Goal: Contribute content: Contribute content

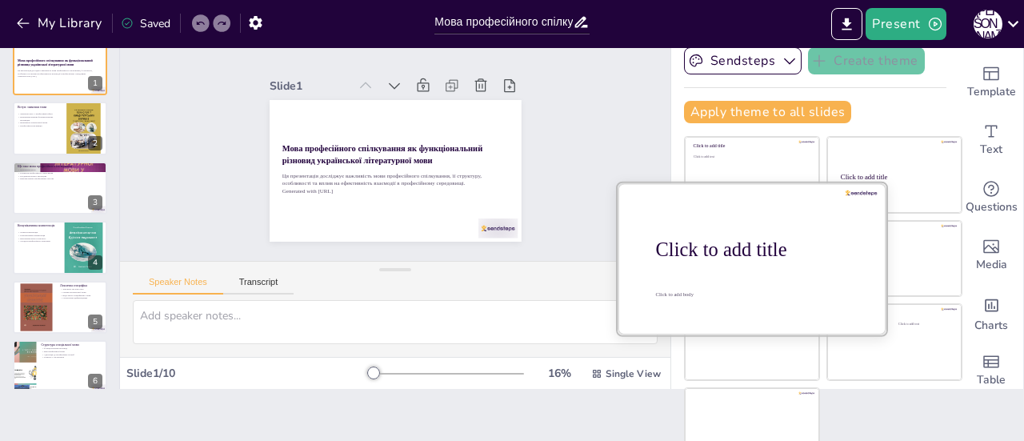
scroll to position [72, 0]
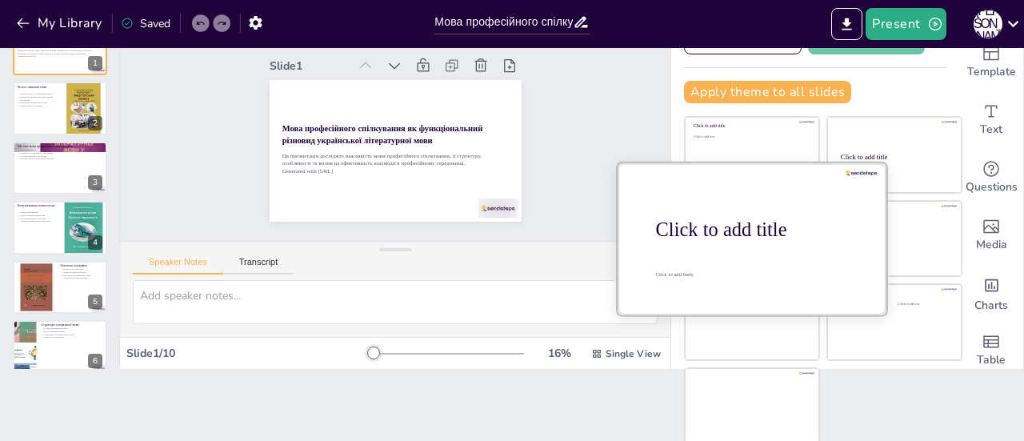
click at [744, 227] on div "Click to add title" at bounding box center [758, 229] width 204 height 22
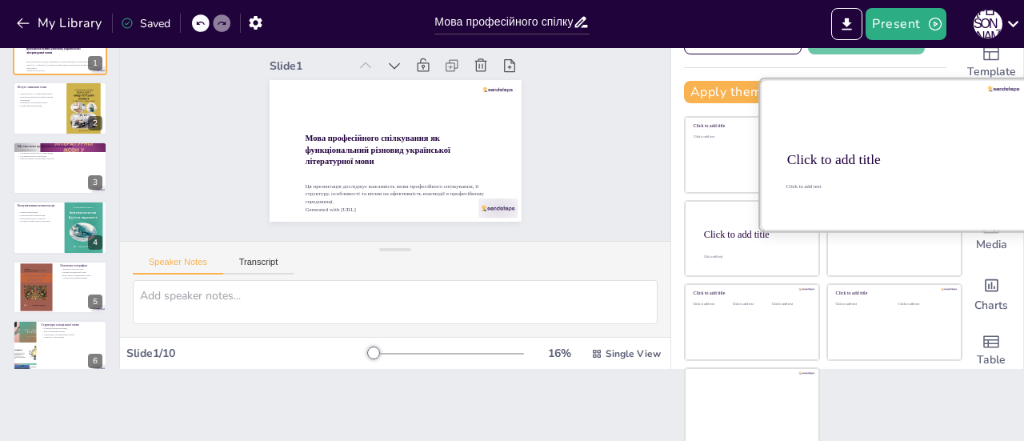
scroll to position [0, 0]
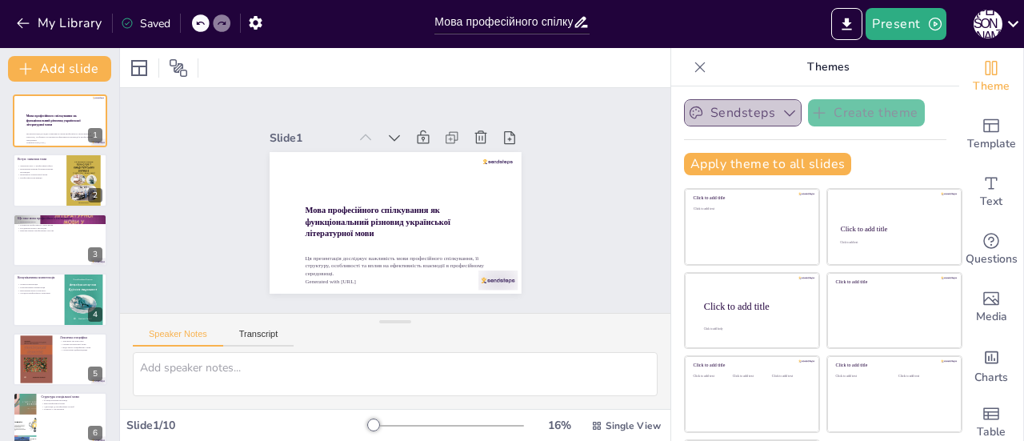
click at [781, 114] on icon "button" at bounding box center [789, 113] width 16 height 16
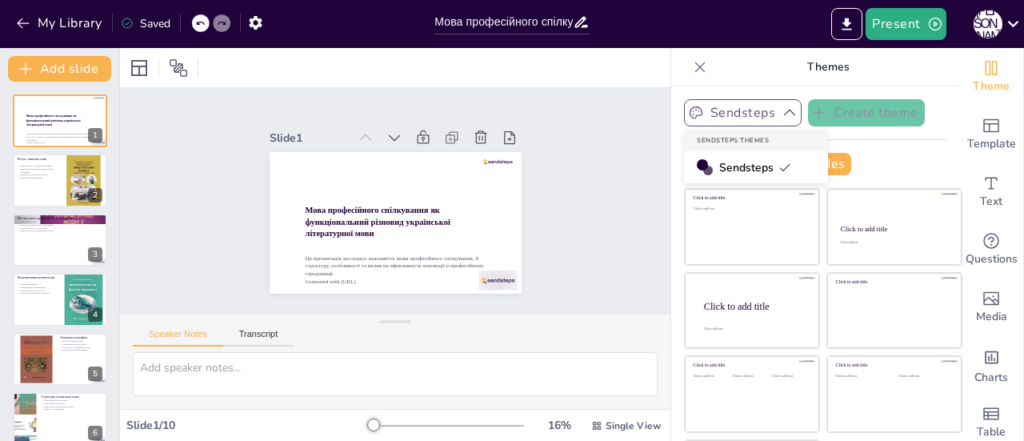
click at [750, 167] on span "Sendsteps" at bounding box center [755, 167] width 72 height 15
click at [747, 110] on button "Sendsteps" at bounding box center [743, 112] width 118 height 27
click at [750, 118] on button "Sendsteps" at bounding box center [743, 112] width 118 height 27
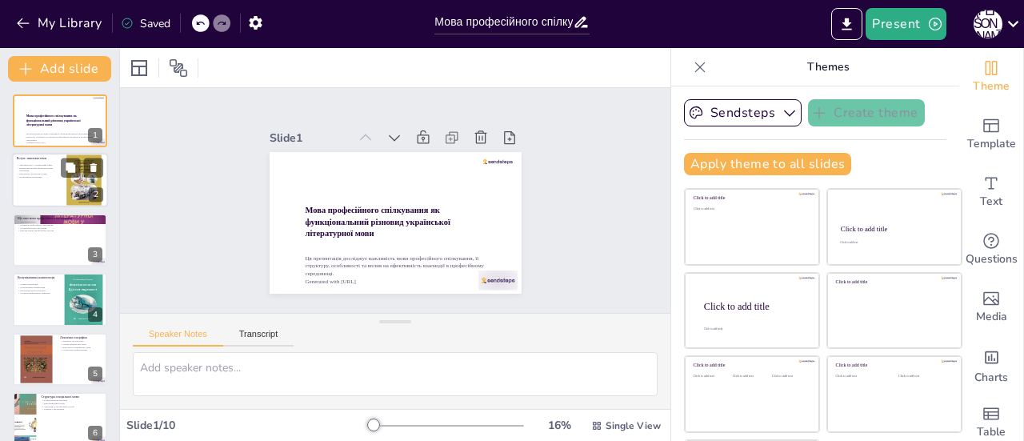
click at [35, 182] on div at bounding box center [60, 181] width 96 height 54
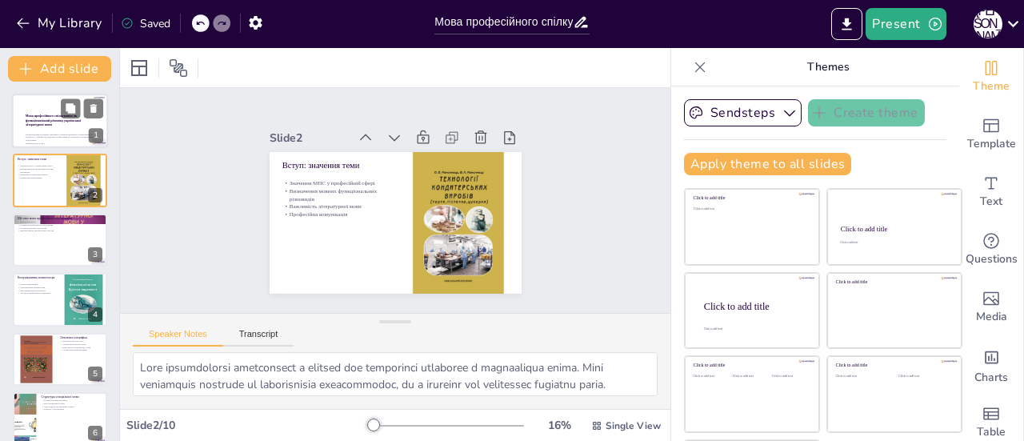
click at [46, 127] on p "Мова професійного спілкування як функціональний різновид української літературн…" at bounding box center [62, 121] width 73 height 14
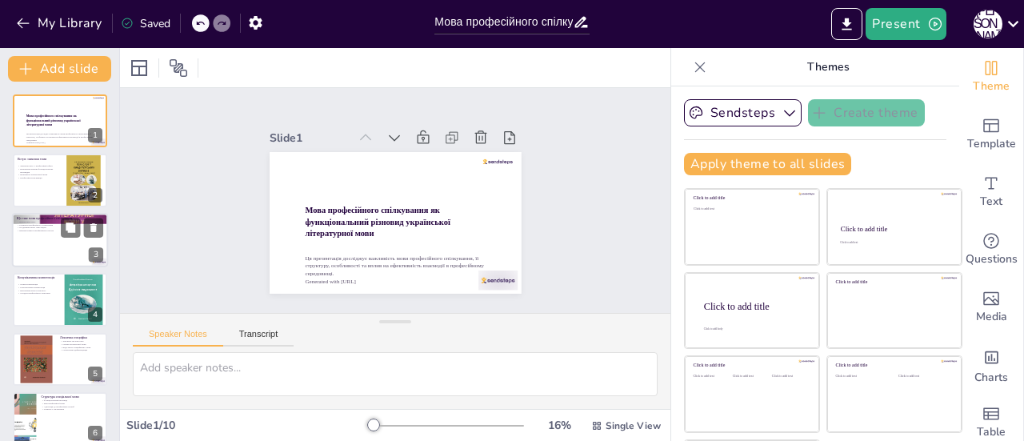
click at [42, 249] on div at bounding box center [60, 240] width 96 height 54
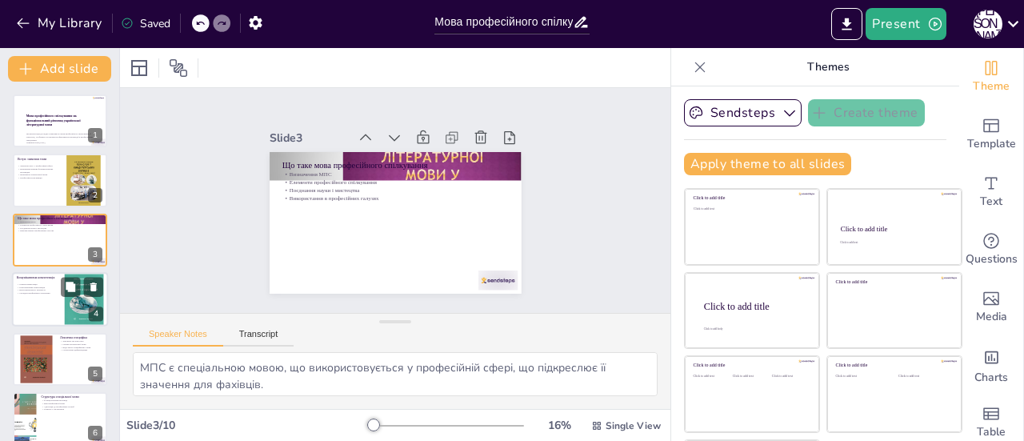
click at [43, 283] on p "Мовна компетенція" at bounding box center [36, 283] width 38 height 3
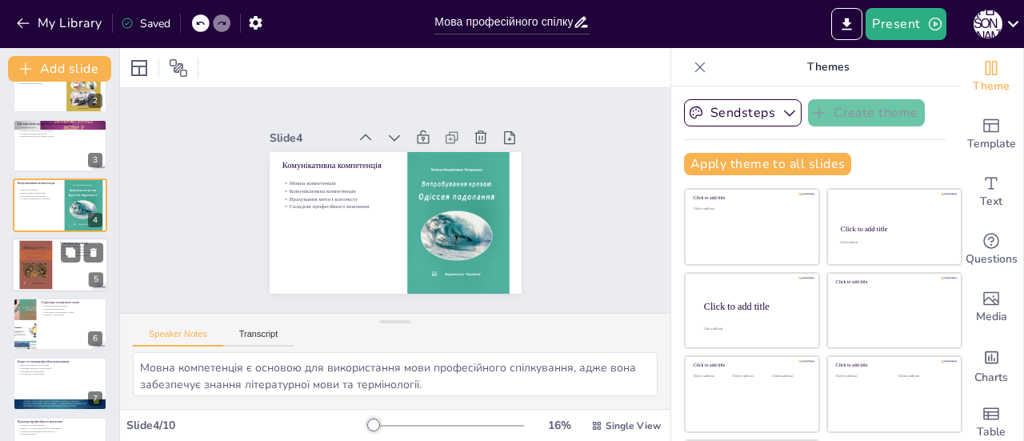
scroll to position [118, 0]
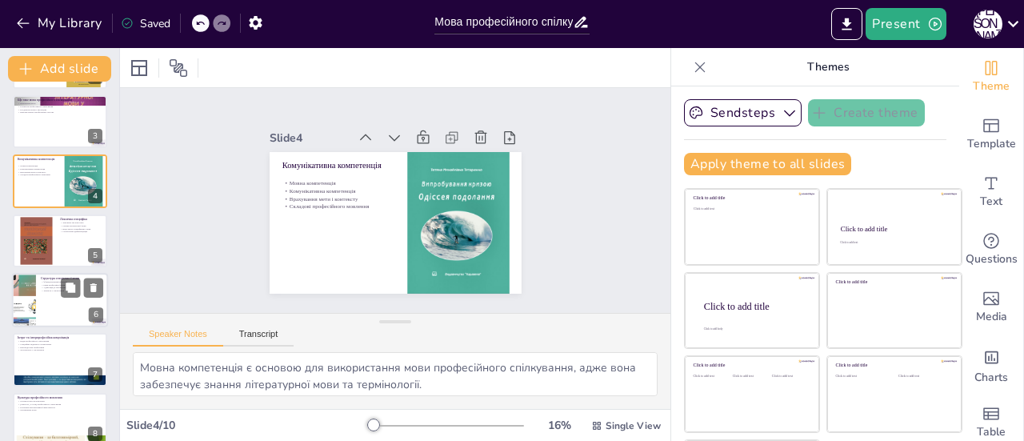
click at [40, 277] on div at bounding box center [60, 300] width 96 height 54
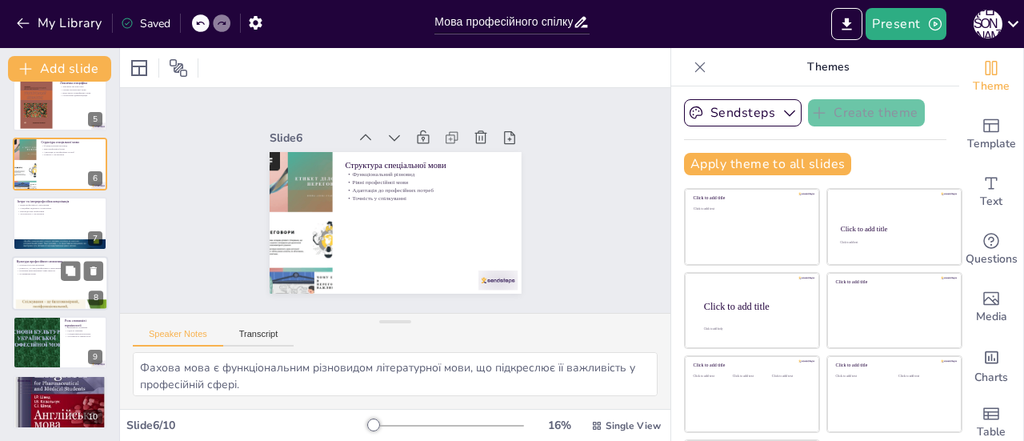
scroll to position [72, 0]
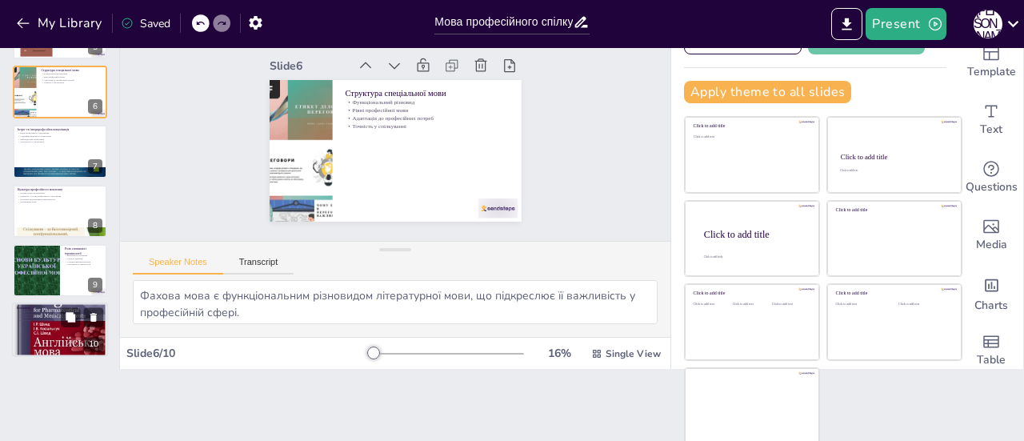
click at [25, 335] on div at bounding box center [60, 330] width 96 height 138
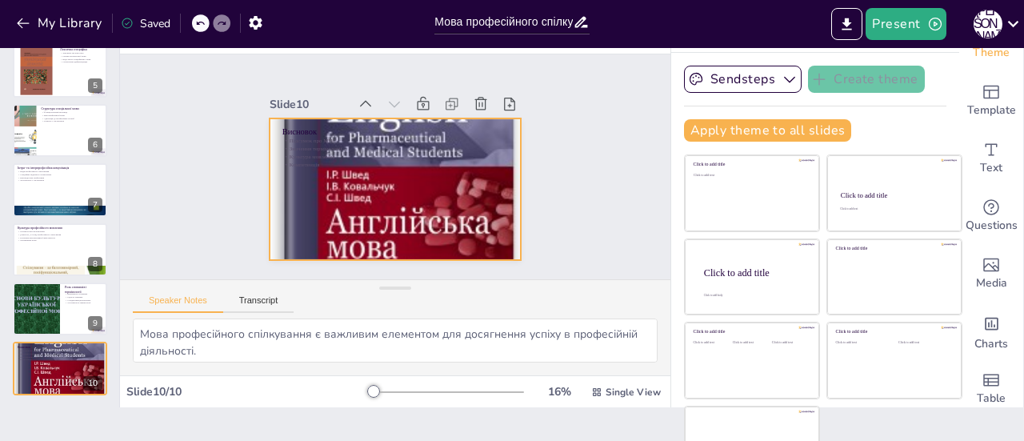
scroll to position [0, 0]
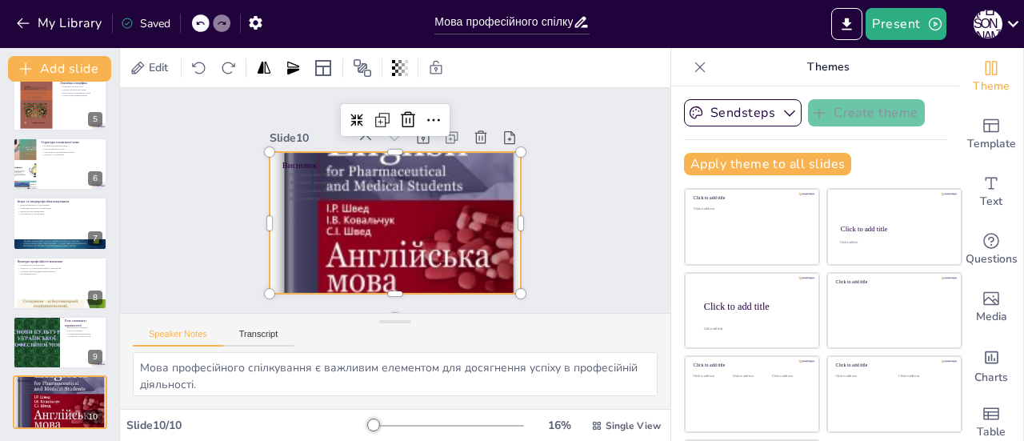
click at [269, 247] on div at bounding box center [395, 222] width 252 height 359
click at [30, 337] on div at bounding box center [36, 342] width 72 height 54
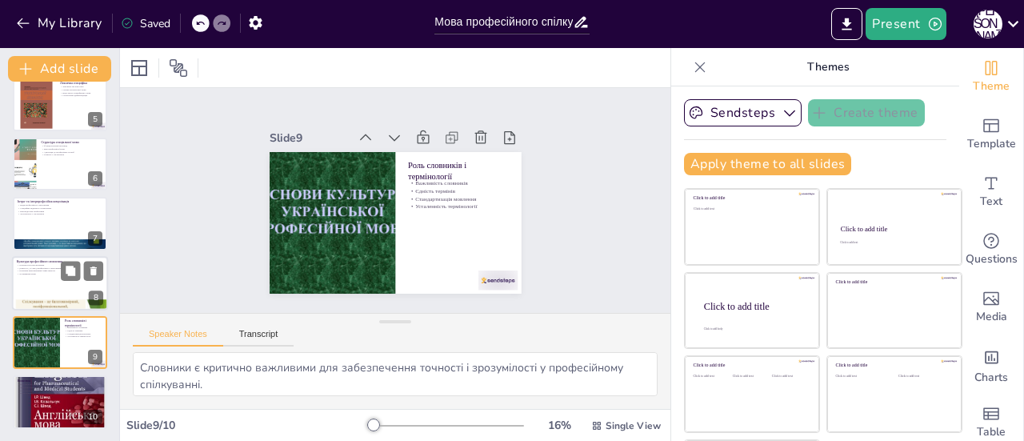
click at [24, 290] on div at bounding box center [60, 283] width 96 height 54
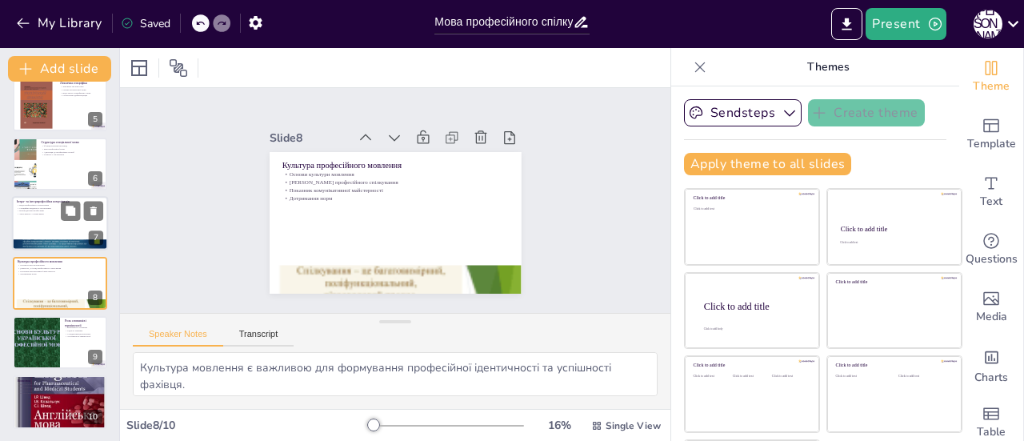
click at [37, 230] on div at bounding box center [60, 224] width 96 height 54
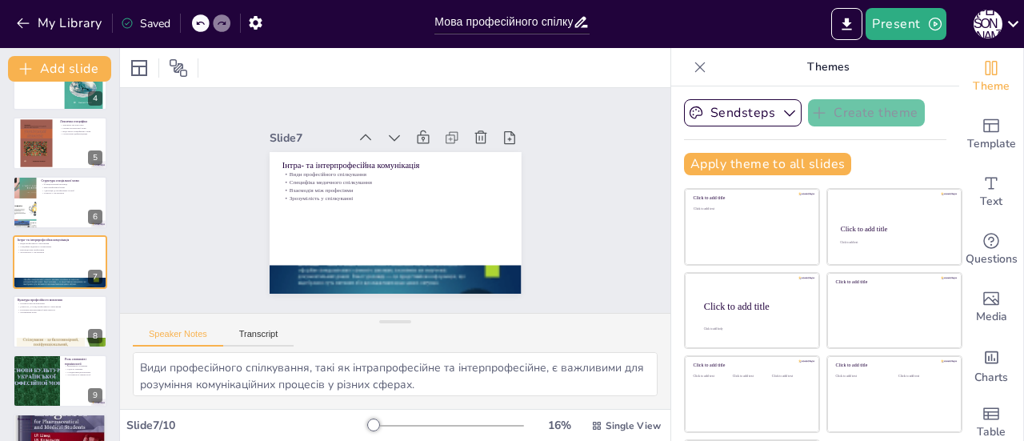
click at [37, 230] on div "Мова професійного спілкування як функціональний різновид української літературн…" at bounding box center [59, 172] width 119 height 589
click at [42, 201] on div at bounding box center [60, 202] width 96 height 54
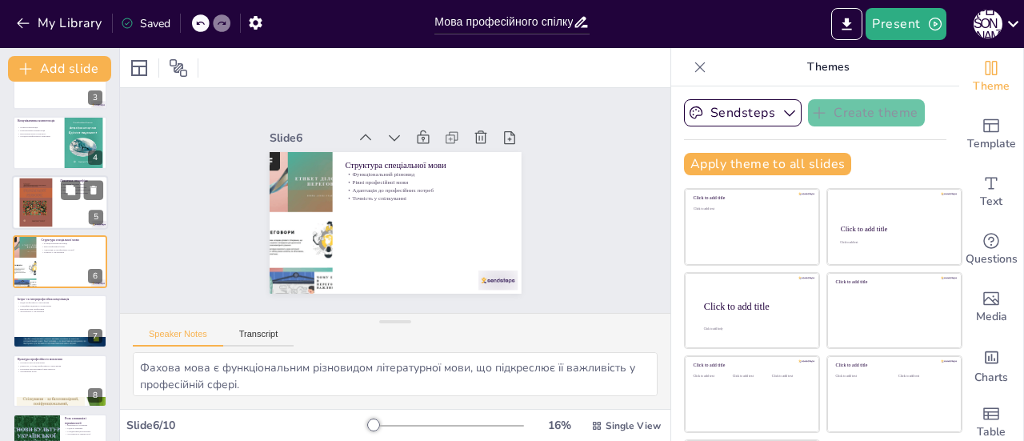
click at [32, 197] on div at bounding box center [35, 202] width 49 height 49
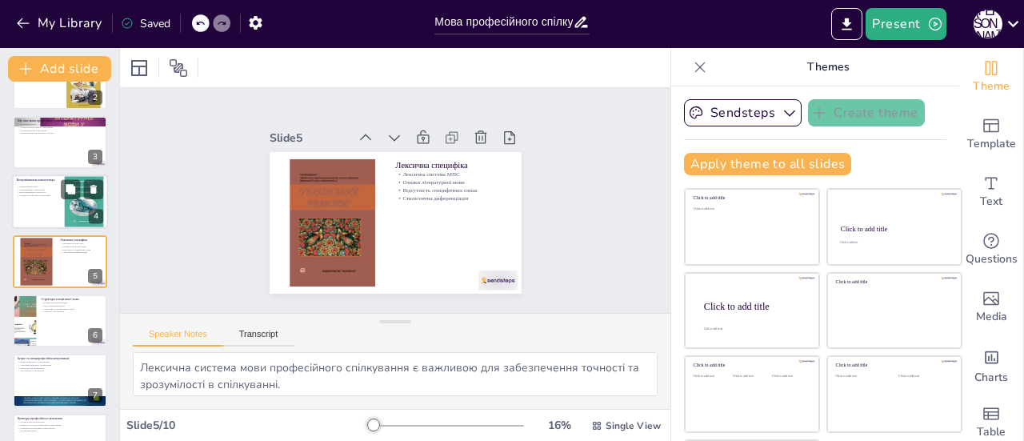
click at [27, 199] on div at bounding box center [60, 201] width 96 height 54
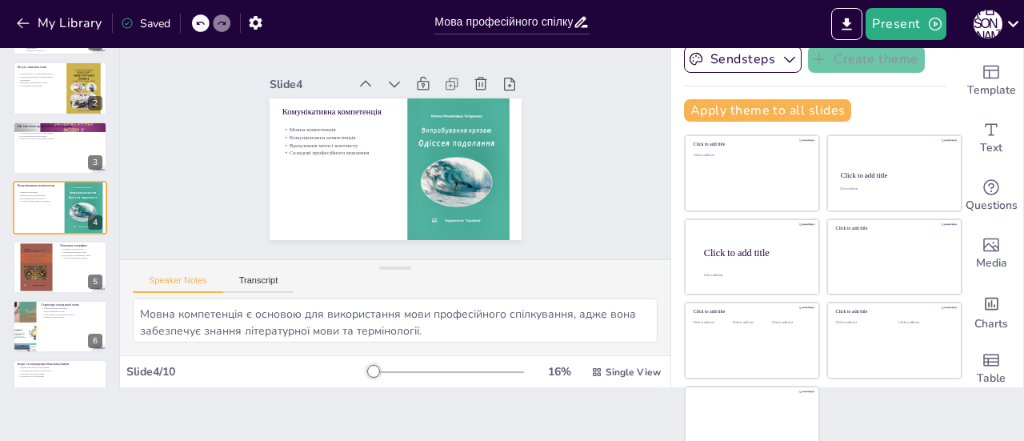
scroll to position [72, 0]
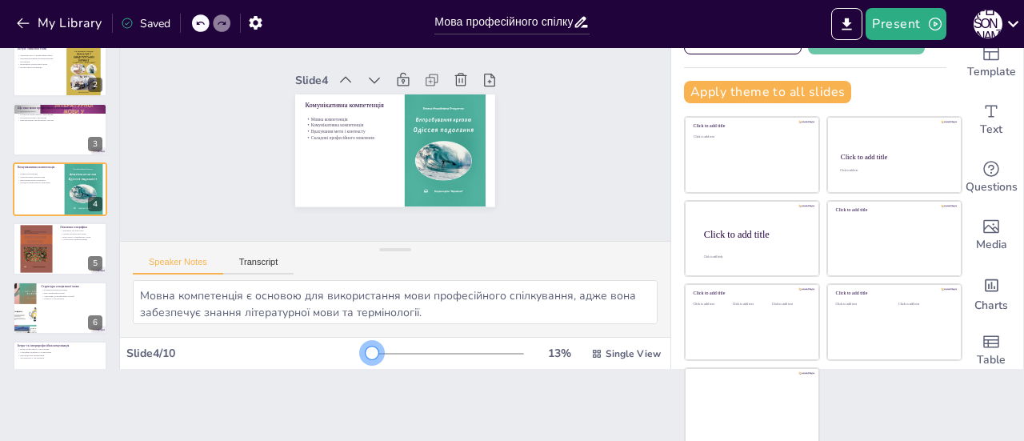
click at [365, 346] on div at bounding box center [371, 352] width 13 height 13
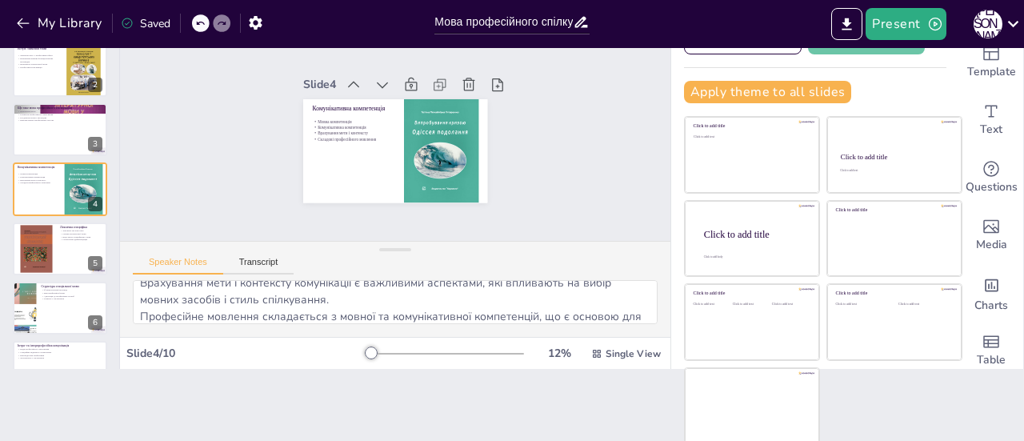
scroll to position [104, 0]
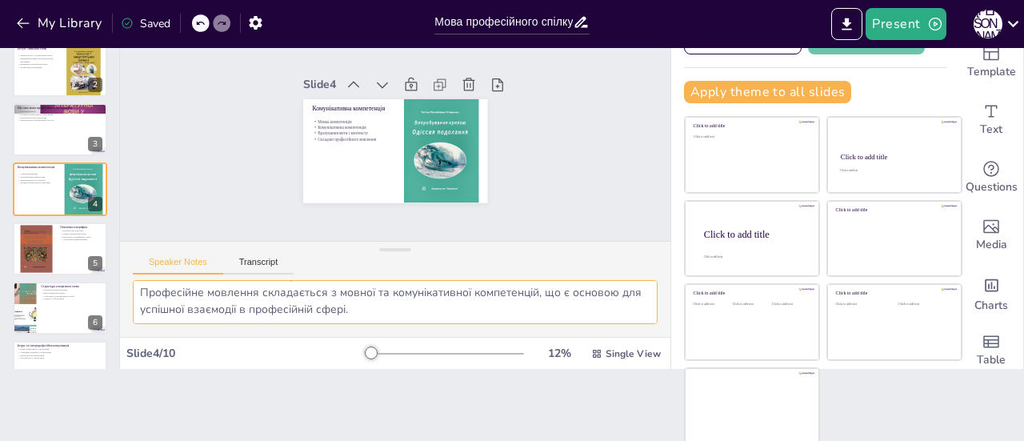
click at [438, 303] on textarea "Мовна компетенція є основою для використання мови професійного спілкування, адж…" at bounding box center [395, 302] width 525 height 44
click at [456, 312] on textarea "Мовна компетенція є основою для використання мови професійного спілкування, адж…" at bounding box center [395, 302] width 525 height 44
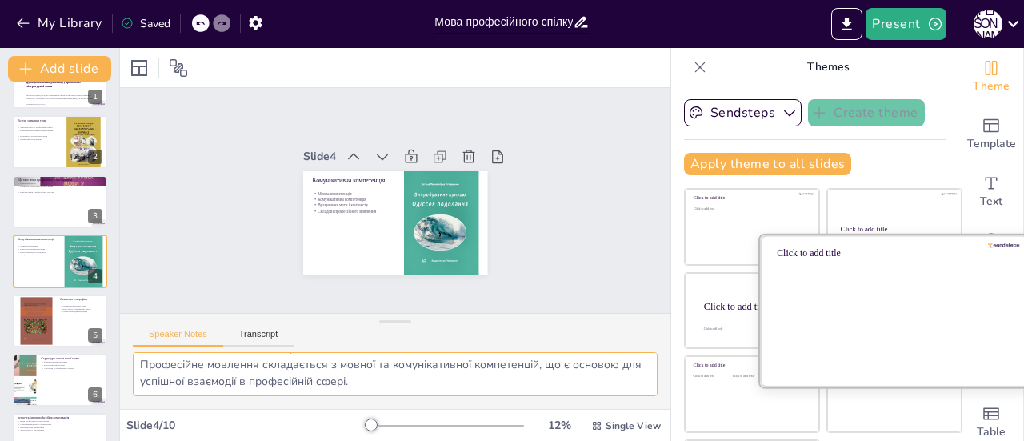
scroll to position [0, 0]
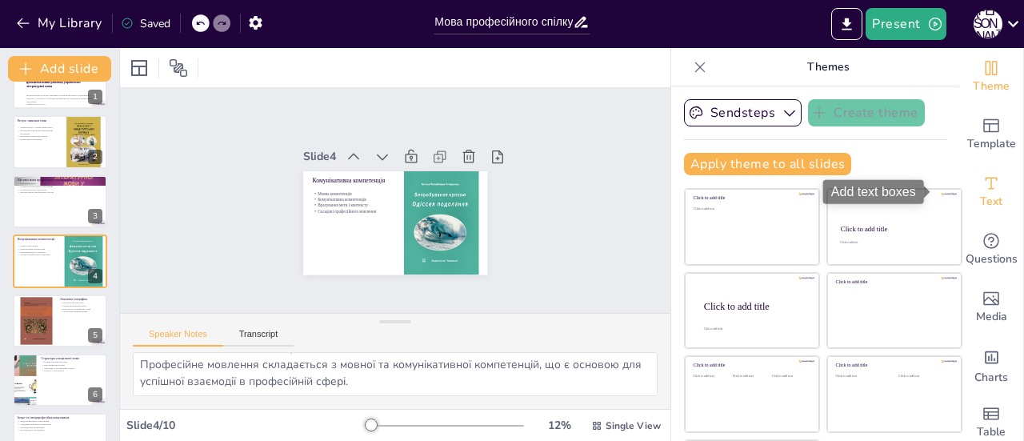
click at [978, 186] on div "Text" at bounding box center [991, 192] width 64 height 58
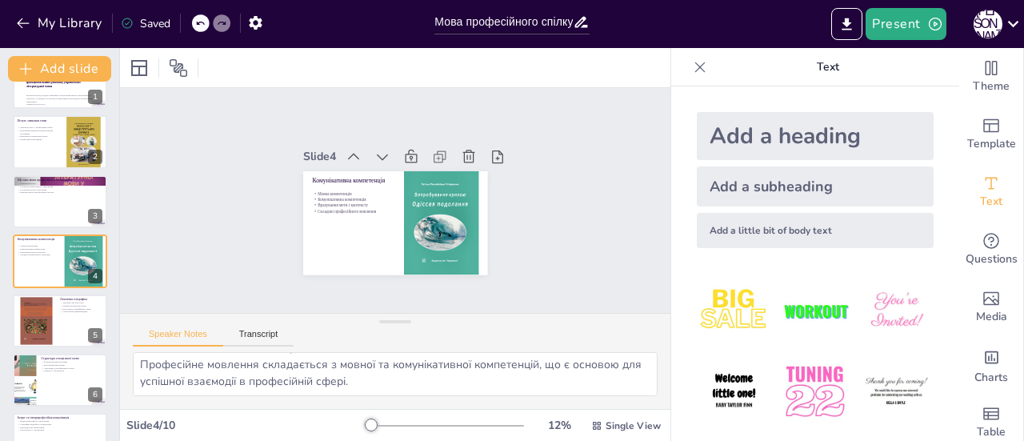
click at [795, 191] on div "Add a subheading" at bounding box center [815, 186] width 237 height 40
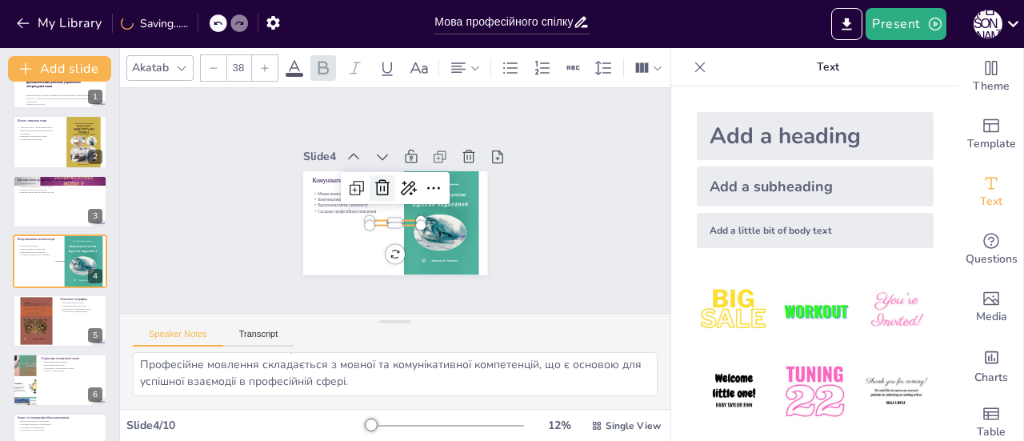
click at [375, 180] on icon at bounding box center [382, 188] width 14 height 16
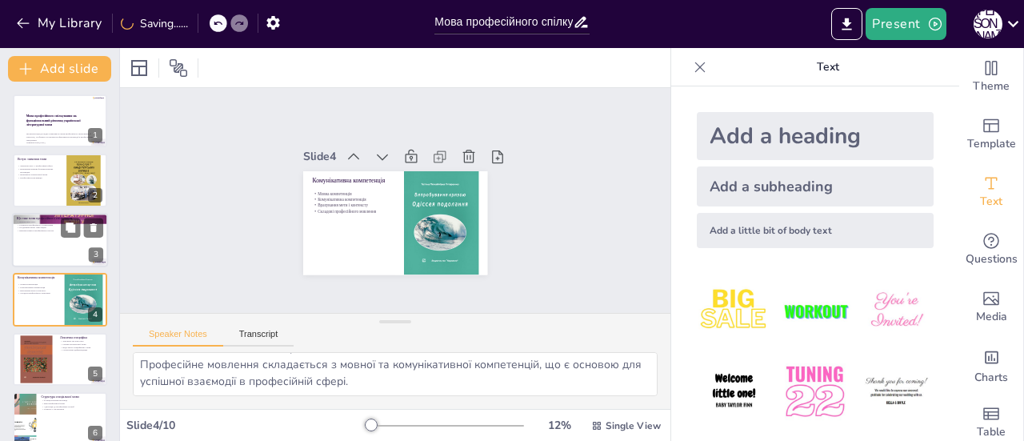
click at [42, 242] on div at bounding box center [60, 240] width 96 height 54
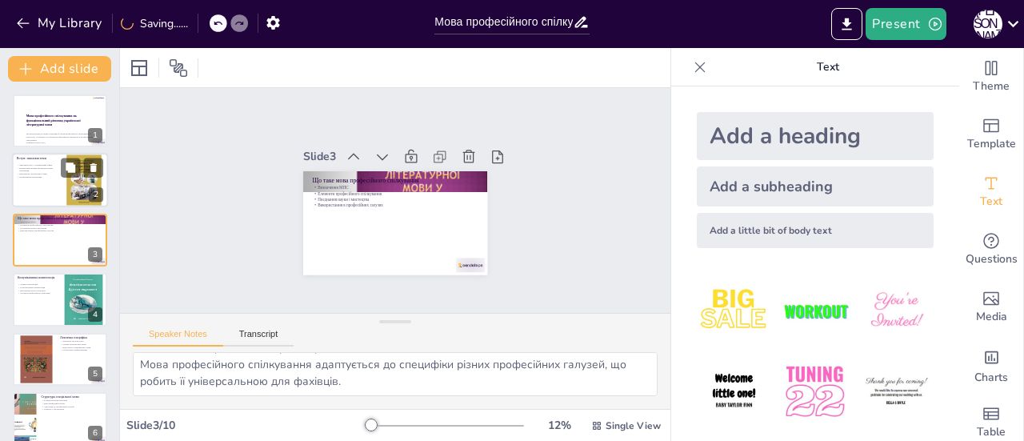
click at [48, 178] on p "Професійна комунікація" at bounding box center [36, 177] width 38 height 3
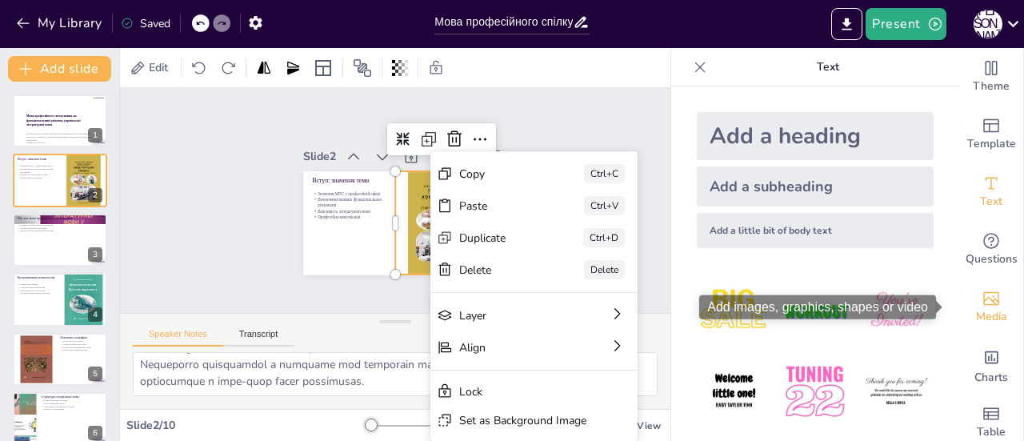
click at [984, 305] on icon "Add images, graphics, shapes or video" at bounding box center [991, 299] width 16 height 14
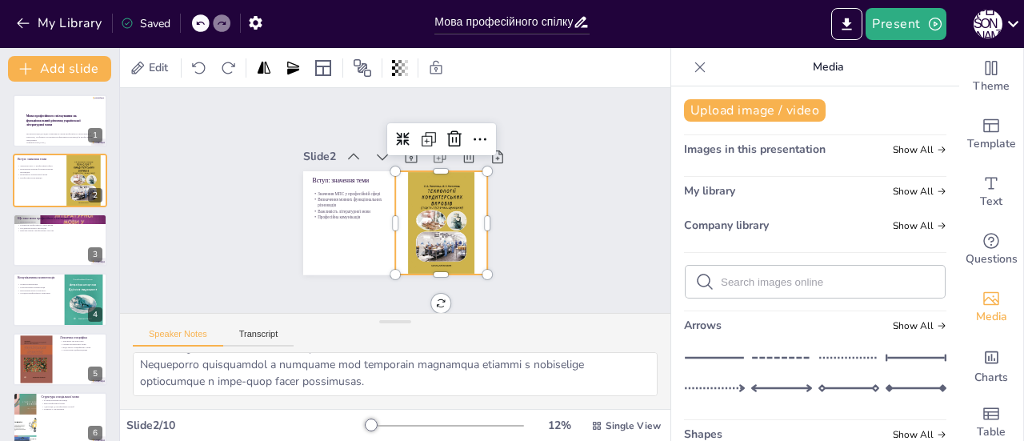
click at [695, 64] on icon at bounding box center [700, 67] width 10 height 10
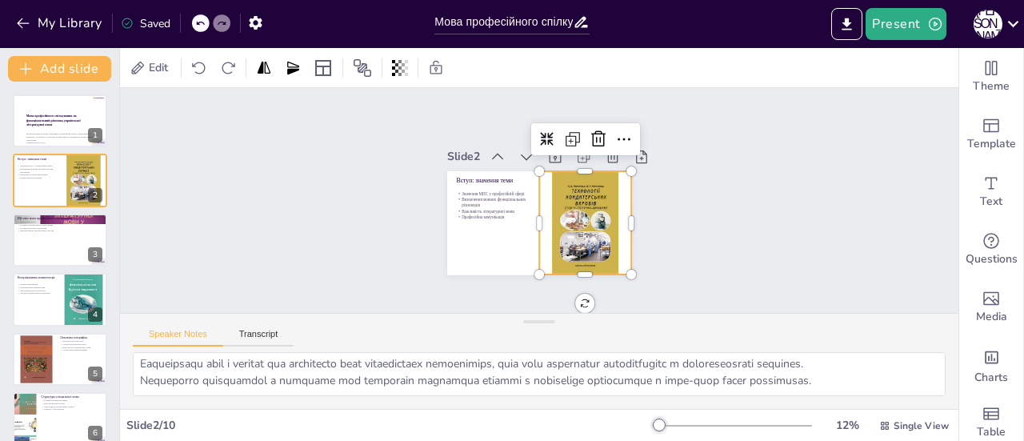
scroll to position [54, 0]
click at [589, 131] on icon at bounding box center [598, 139] width 19 height 19
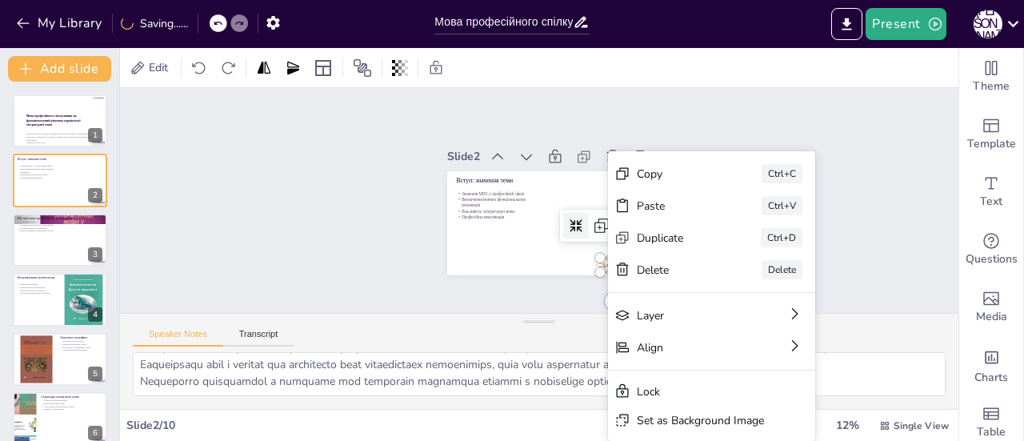
click at [608, 258] on div "[PERSON_NAME]" at bounding box center [711, 269] width 207 height 32
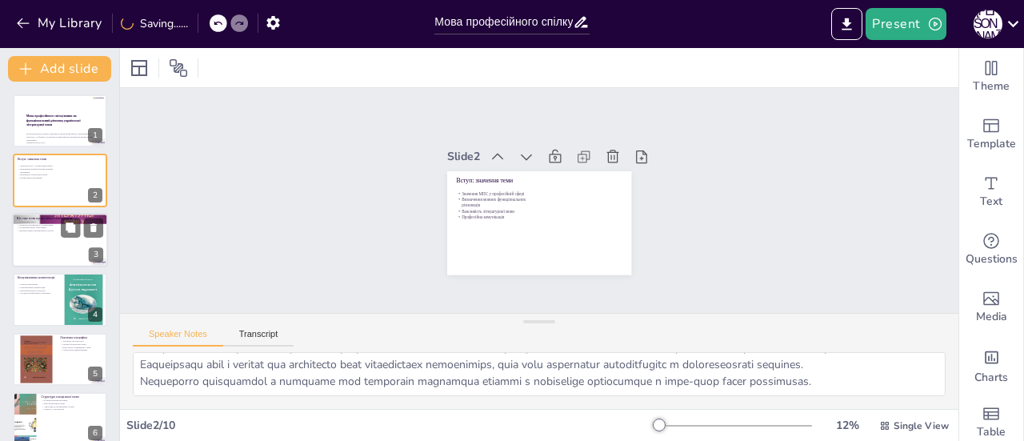
click at [32, 249] on div at bounding box center [60, 240] width 96 height 54
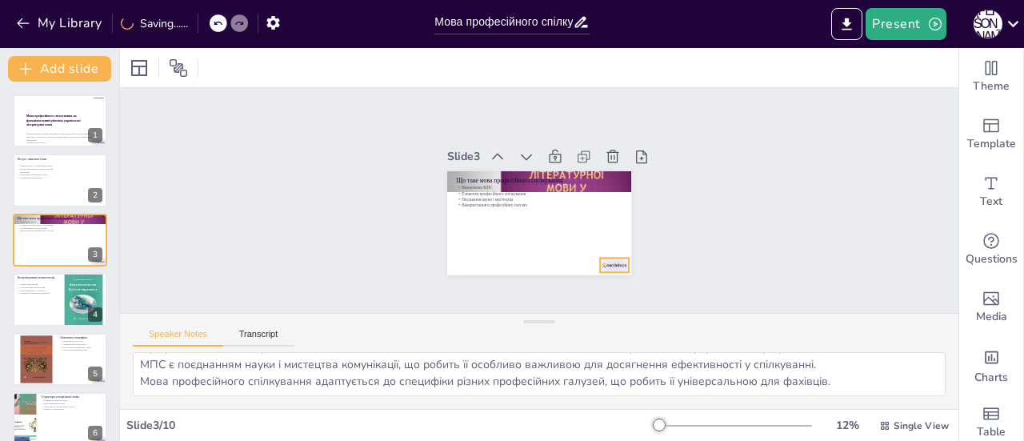
click at [600, 258] on div at bounding box center [614, 264] width 29 height 14
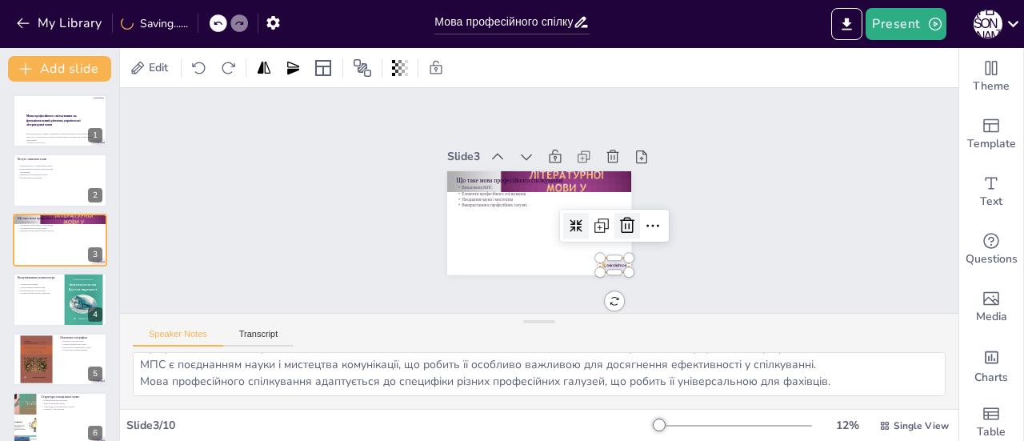
click at [624, 213] on div at bounding box center [627, 226] width 26 height 26
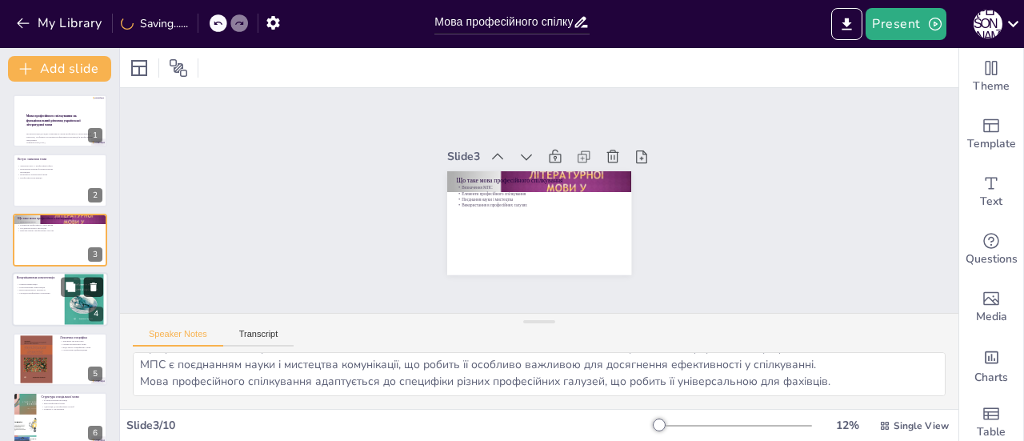
click at [84, 293] on button at bounding box center [93, 286] width 19 height 19
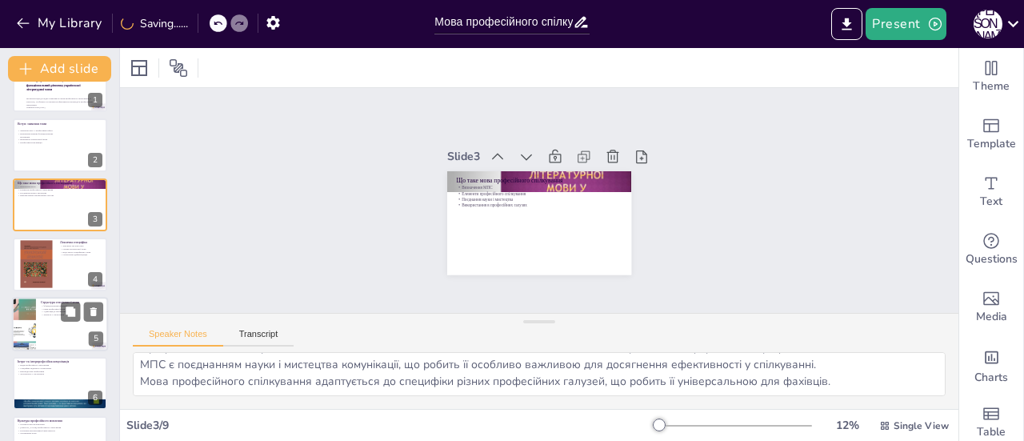
scroll to position [0, 0]
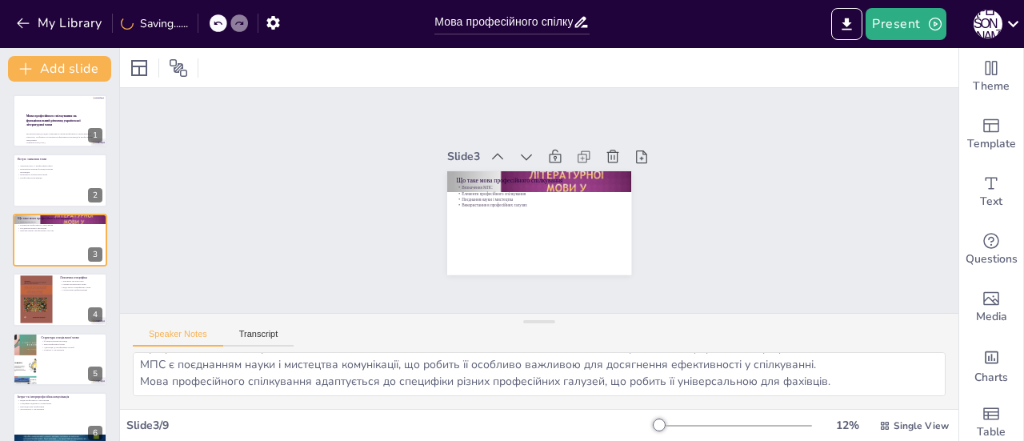
click at [218, 22] on icon at bounding box center [218, 23] width 10 height 10
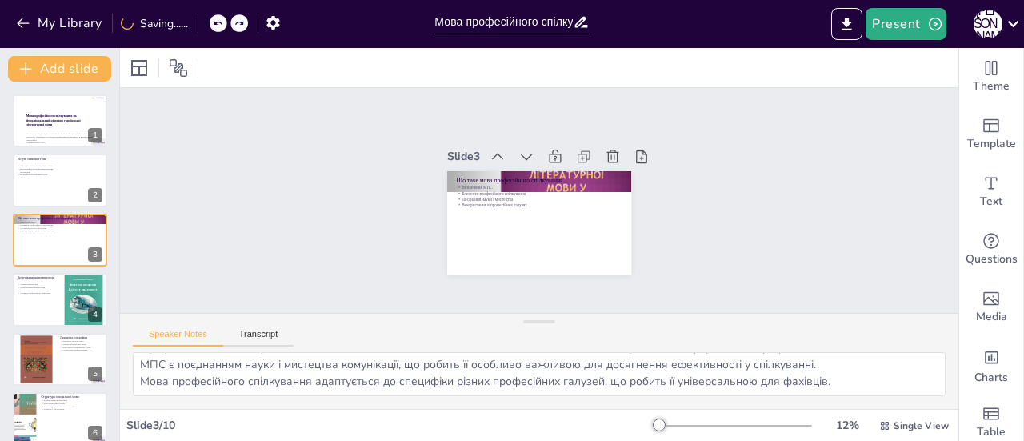
click at [671, 428] on div at bounding box center [735, 425] width 154 height 13
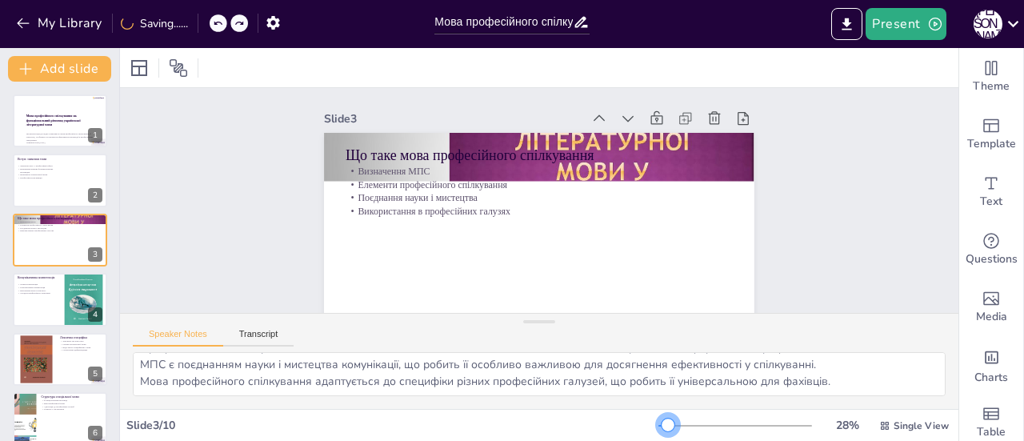
drag, startPoint x: 666, startPoint y: 425, endPoint x: 657, endPoint y: 425, distance: 8.8
click at [661, 425] on div at bounding box center [667, 424] width 13 height 13
click at [735, 122] on icon at bounding box center [743, 118] width 16 height 16
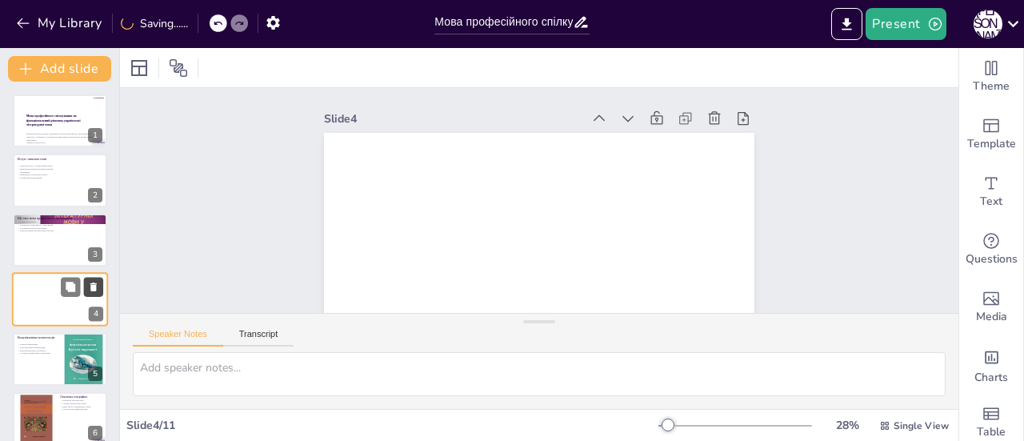
click at [93, 281] on icon at bounding box center [93, 286] width 11 height 11
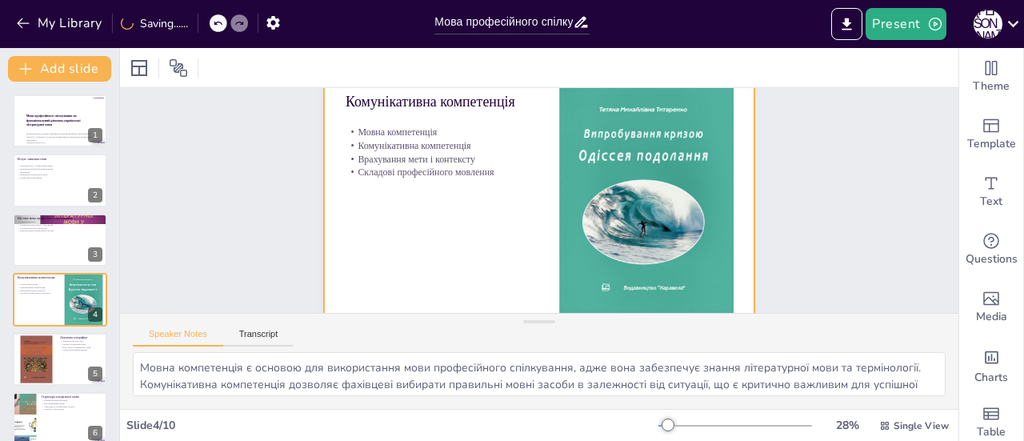
scroll to position [74, 0]
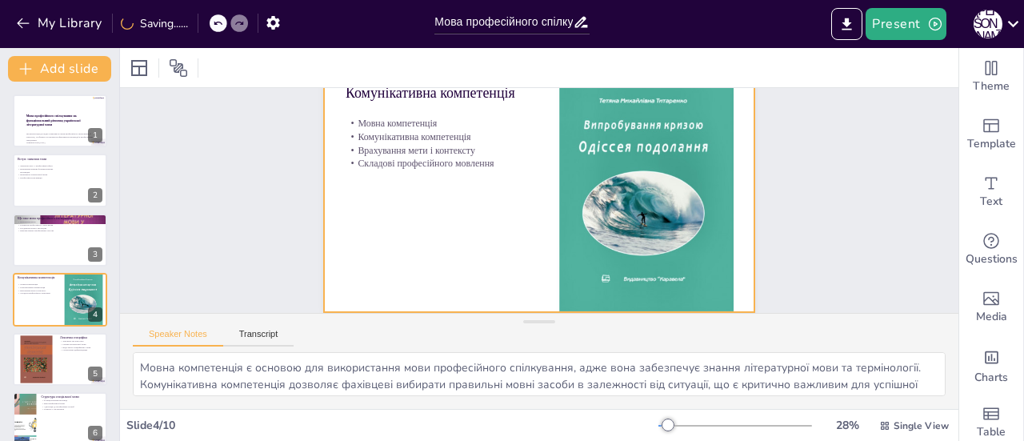
click at [413, 230] on div at bounding box center [539, 190] width 430 height 241
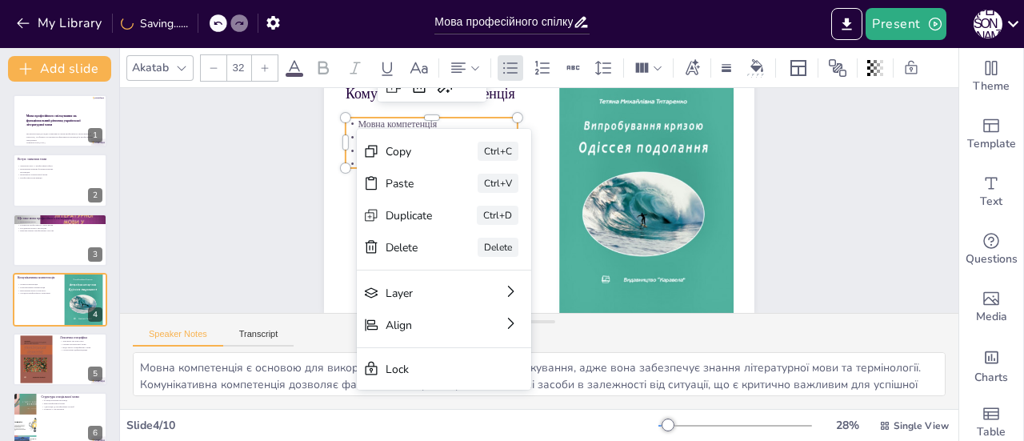
scroll to position [74, 0]
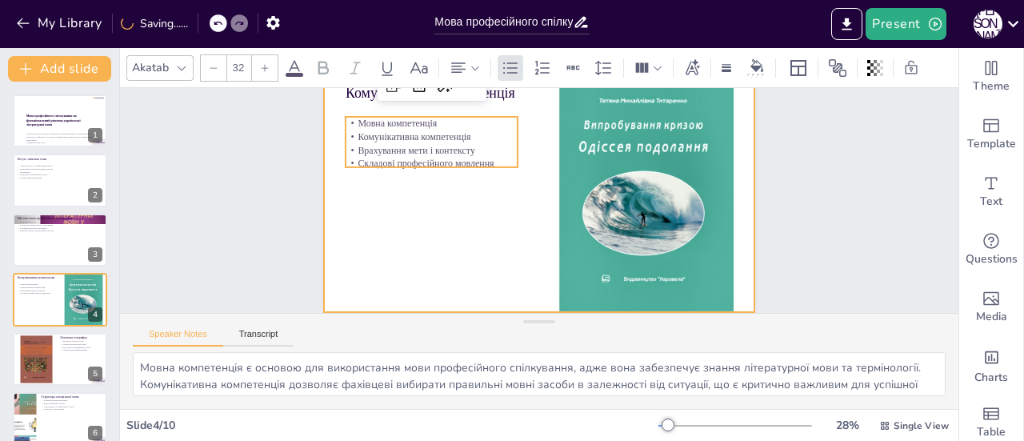
click at [331, 220] on div at bounding box center [539, 190] width 430 height 241
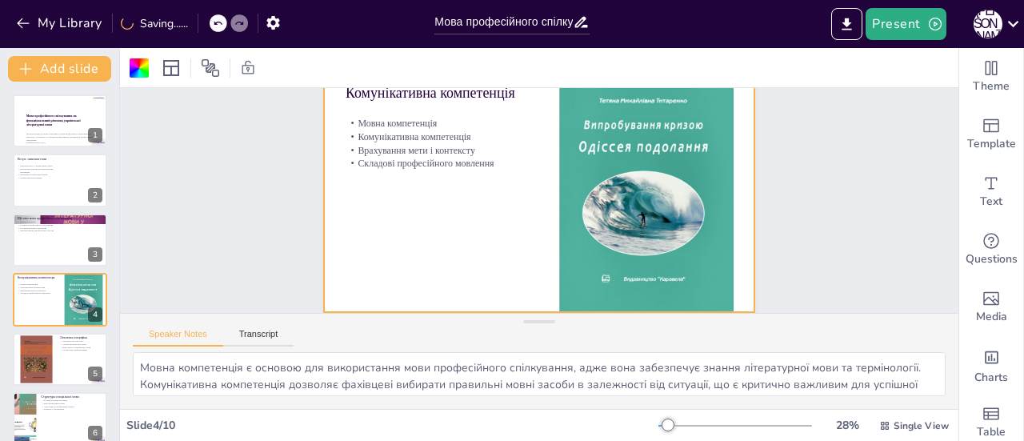
click at [409, 130] on p "Комунікативна компетенція" at bounding box center [431, 137] width 172 height 14
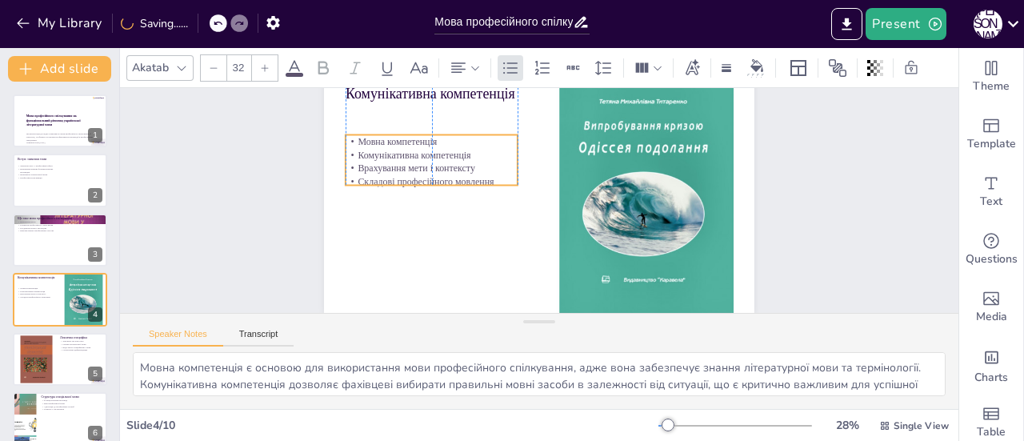
drag, startPoint x: 416, startPoint y: 134, endPoint x: 420, endPoint y: 170, distance: 36.2
click at [411, 162] on p "Врахування мети і контексту" at bounding box center [431, 169] width 172 height 14
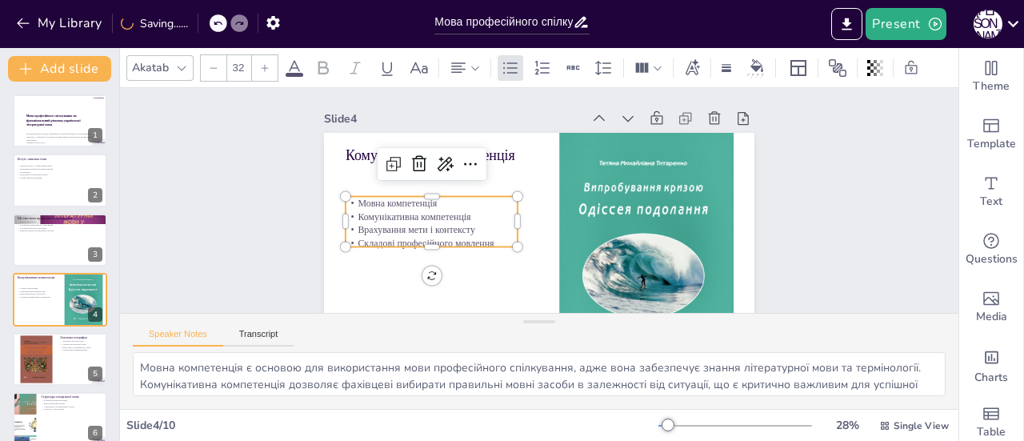
scroll to position [0, 0]
click at [461, 161] on icon at bounding box center [470, 163] width 19 height 19
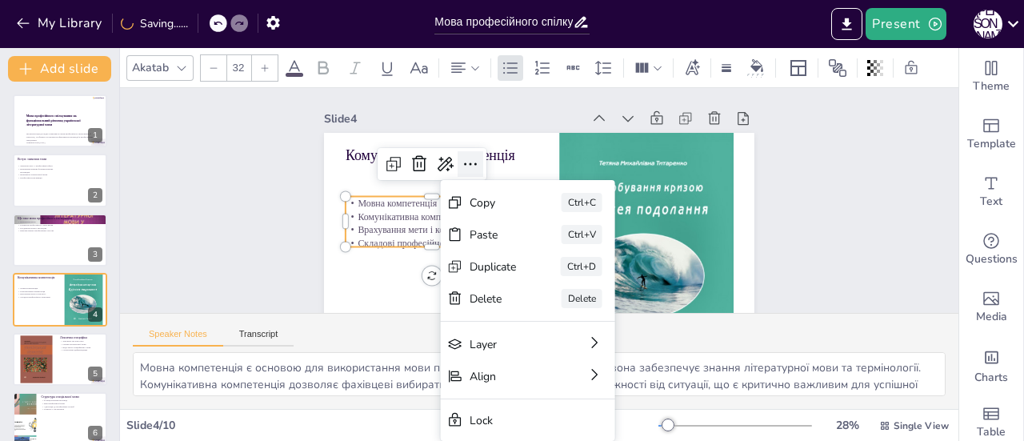
click at [461, 164] on icon at bounding box center [470, 163] width 19 height 19
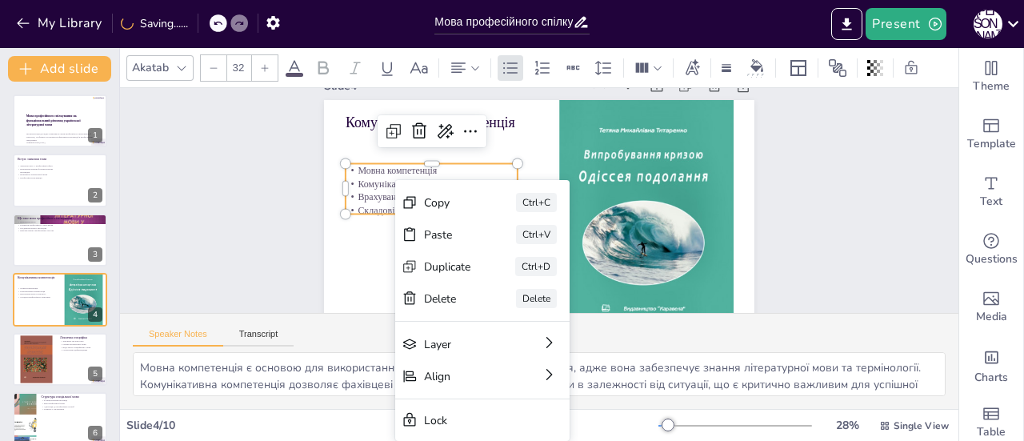
scroll to position [74, 0]
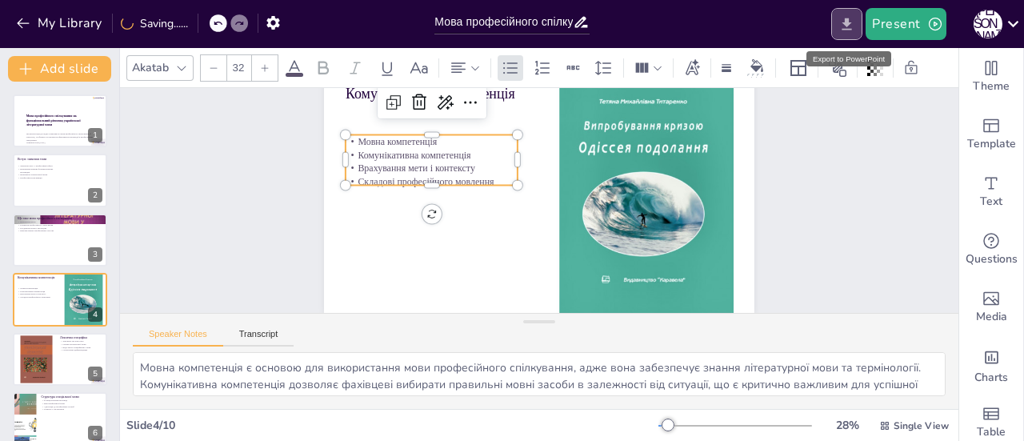
click at [846, 26] on icon "Export to PowerPoint" at bounding box center [846, 24] width 17 height 17
click at [852, 22] on icon "Export to PowerPoint" at bounding box center [846, 24] width 17 height 17
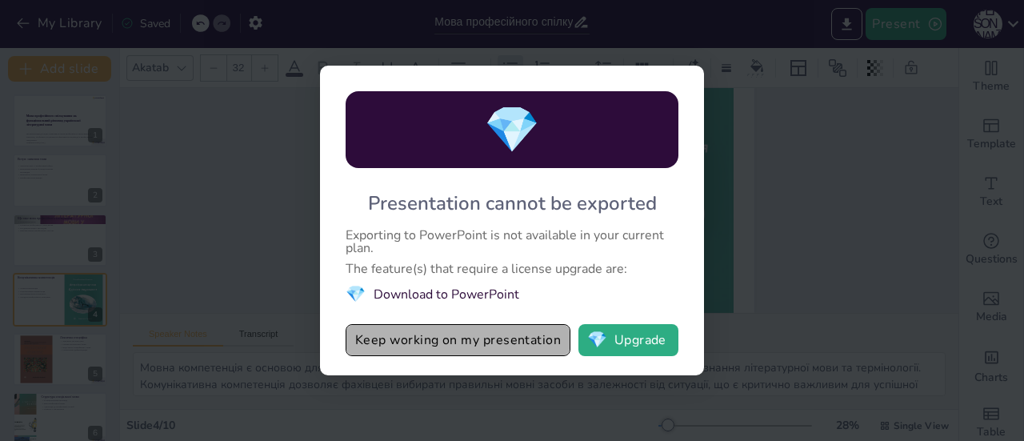
click at [503, 339] on button "Keep working on my presentation" at bounding box center [457, 340] width 225 height 32
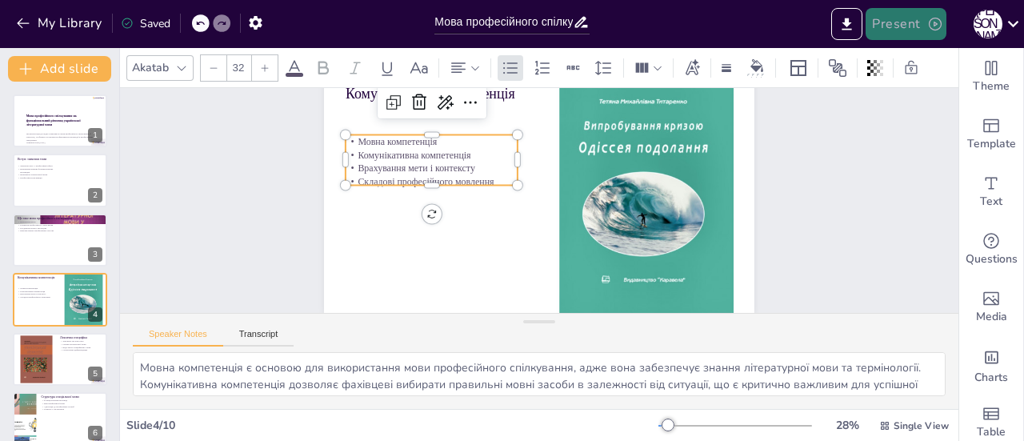
click at [920, 18] on button "Present" at bounding box center [905, 24] width 80 height 32
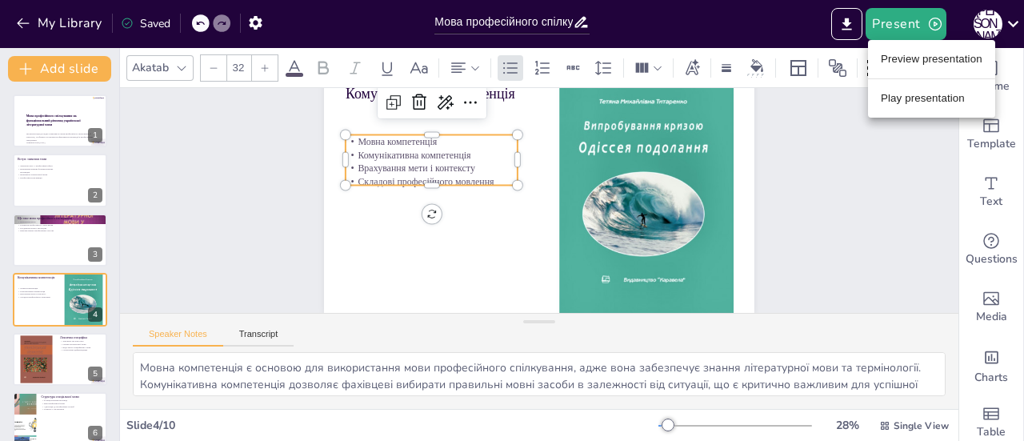
click at [816, 180] on div at bounding box center [512, 220] width 1024 height 441
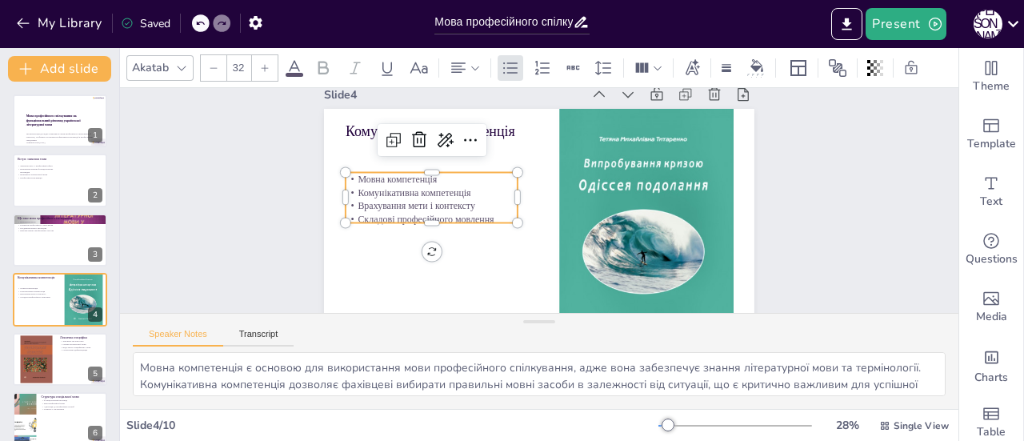
scroll to position [0, 0]
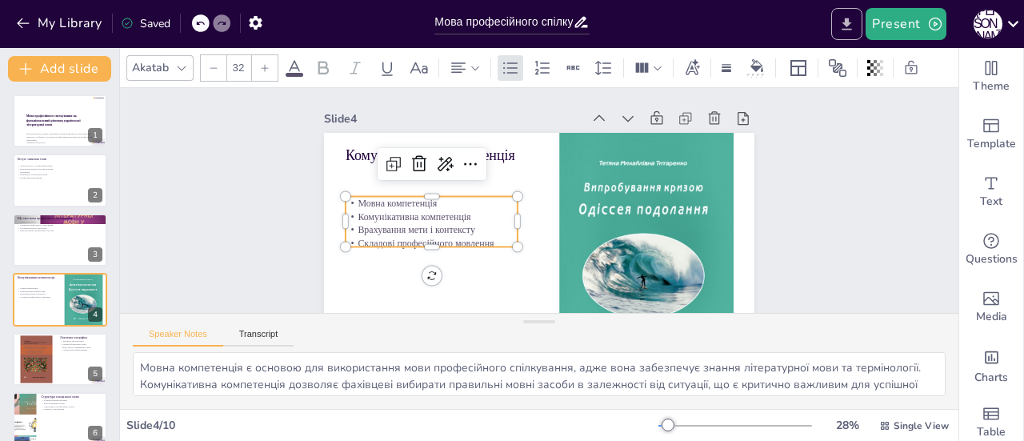
click at [846, 26] on icon "Export to PowerPoint" at bounding box center [846, 24] width 17 height 17
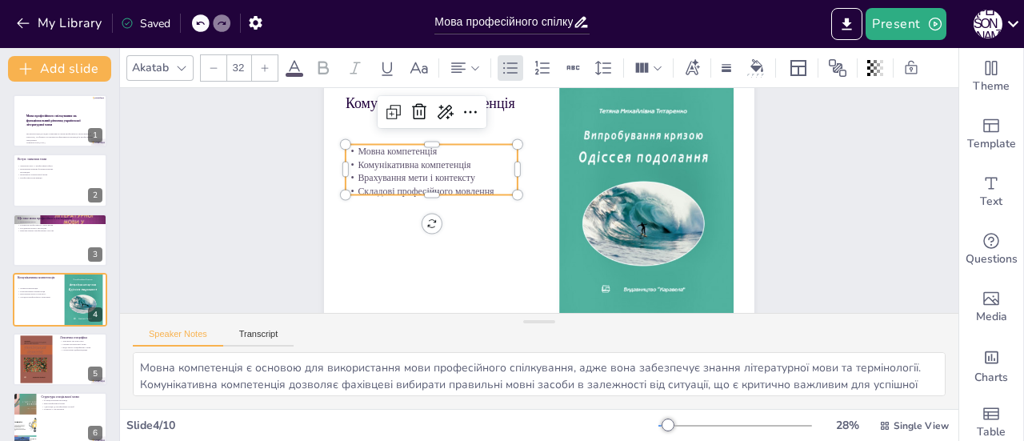
scroll to position [74, 0]
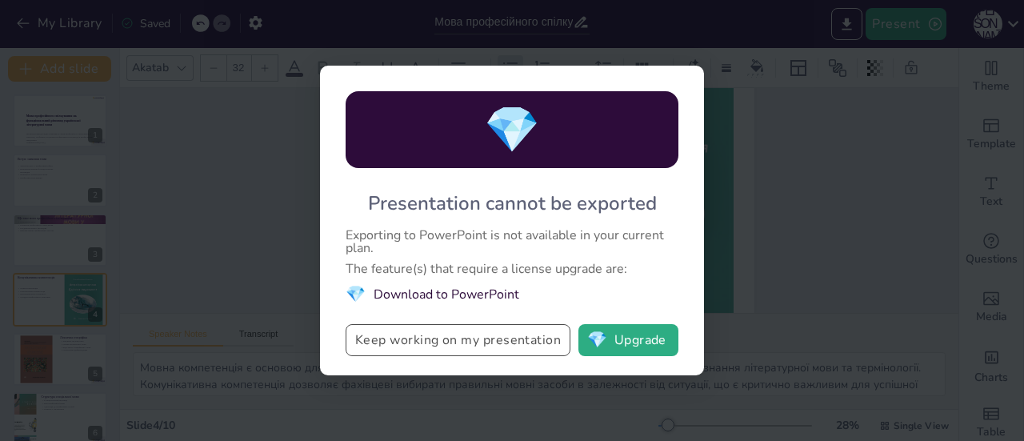
click at [469, 333] on button "Keep working on my presentation" at bounding box center [457, 340] width 225 height 32
